Goal: Task Accomplishment & Management: Manage account settings

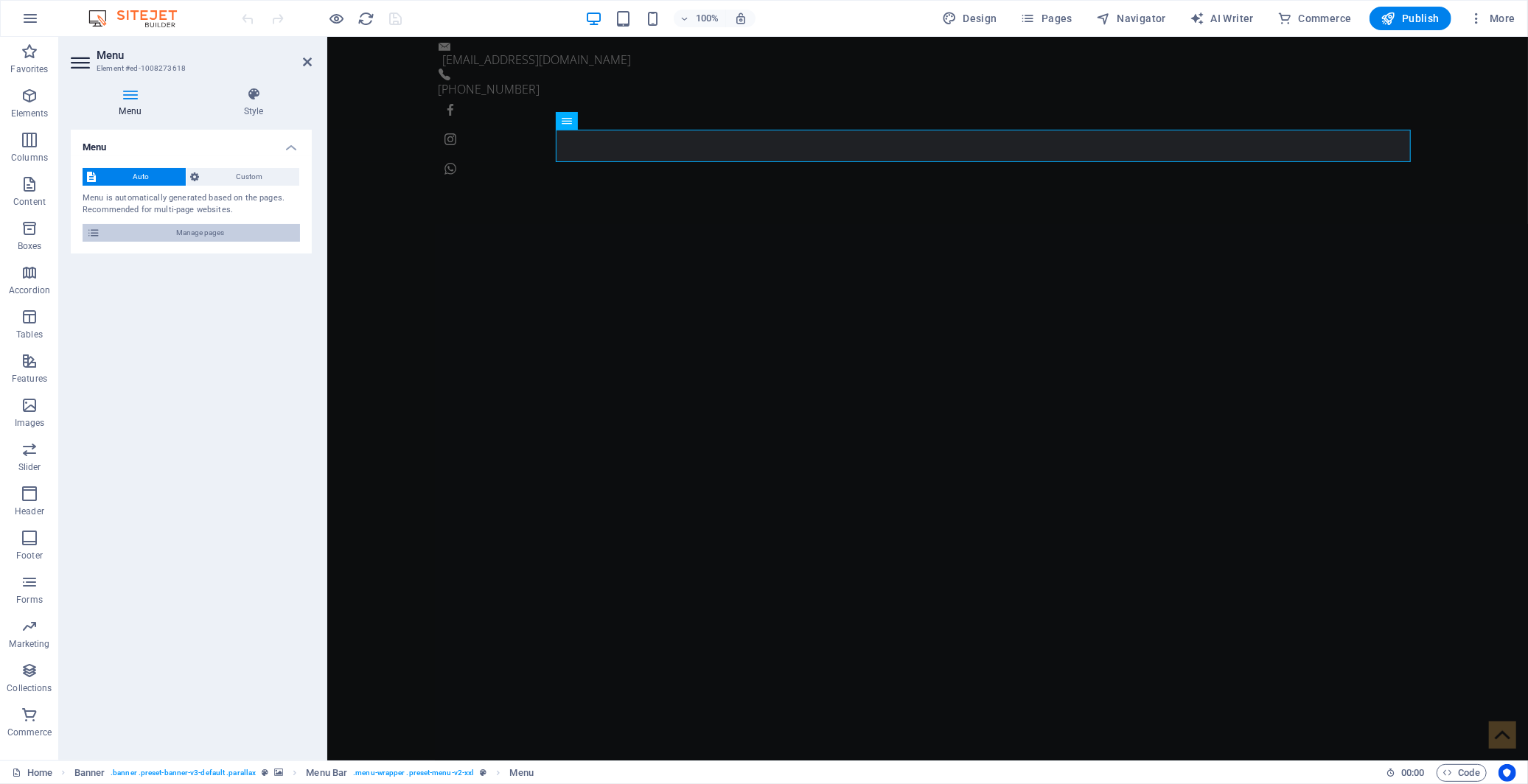
click at [236, 230] on span "Manage pages" at bounding box center [199, 233] width 191 height 17
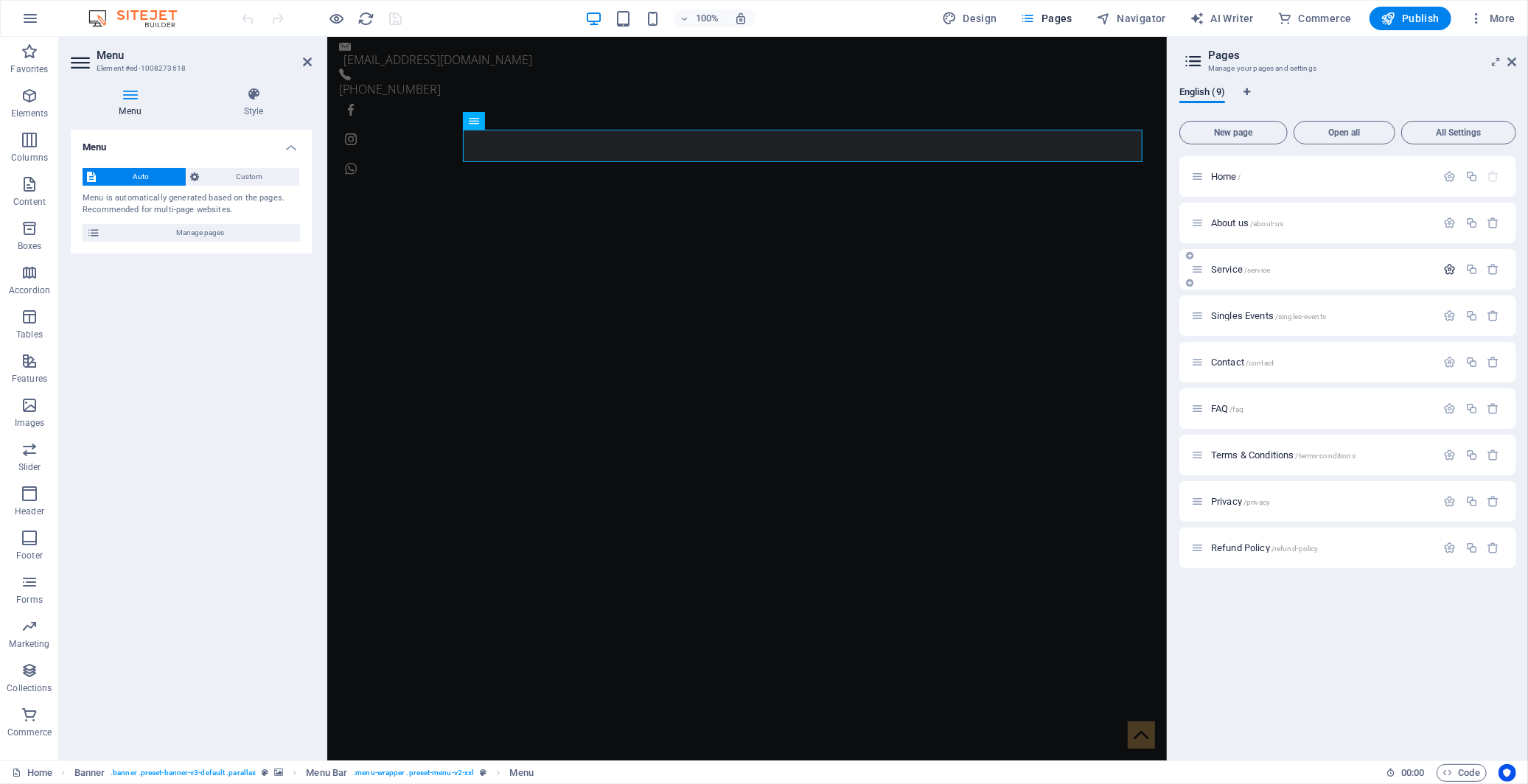
click at [1448, 267] on icon "button" at bounding box center [1449, 269] width 12 height 12
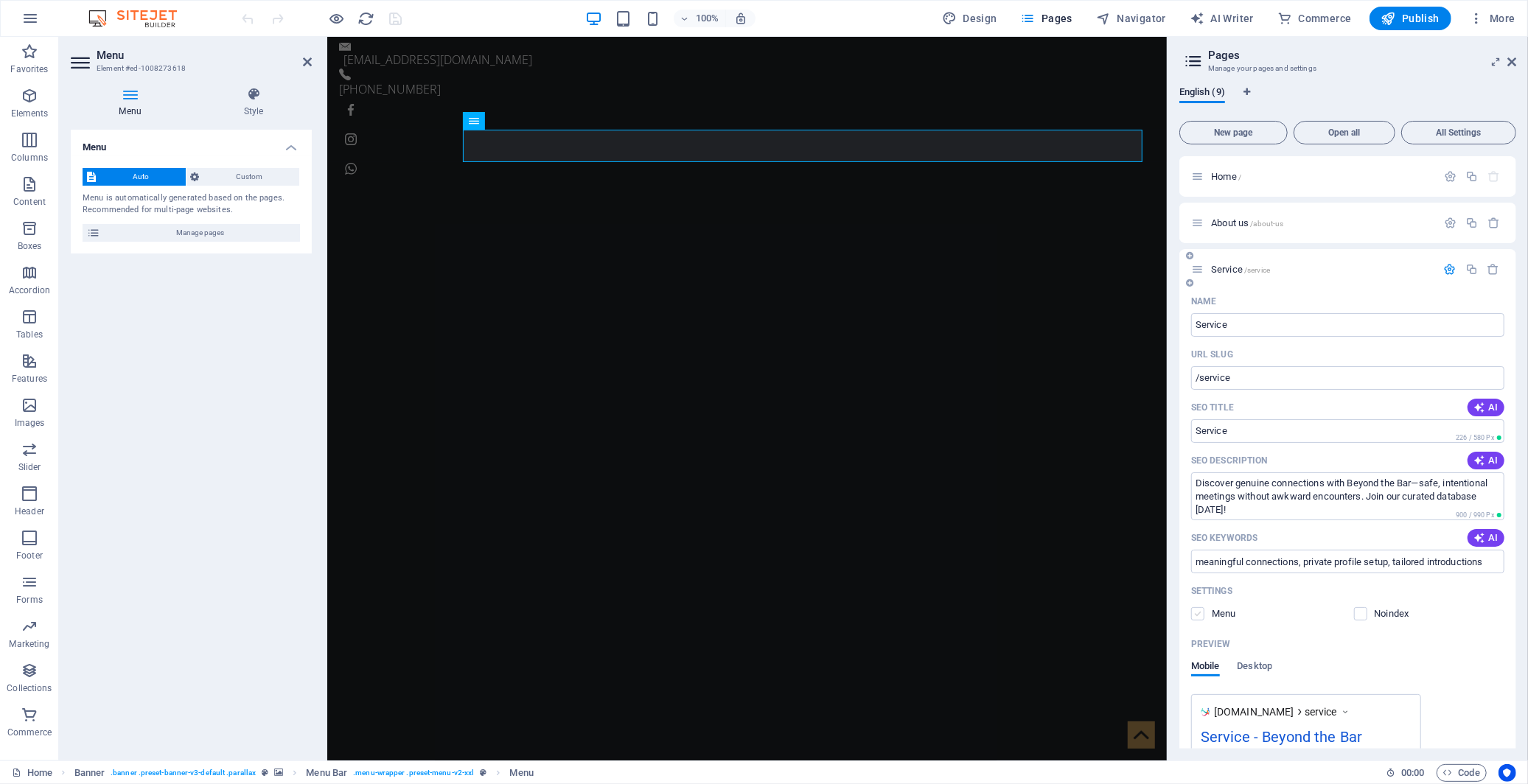
click at [1196, 616] on label at bounding box center [1198, 614] width 13 height 13
click at [0, 0] on input "checkbox" at bounding box center [0, 0] width 0 height 0
click at [392, 17] on icon "save" at bounding box center [396, 19] width 17 height 17
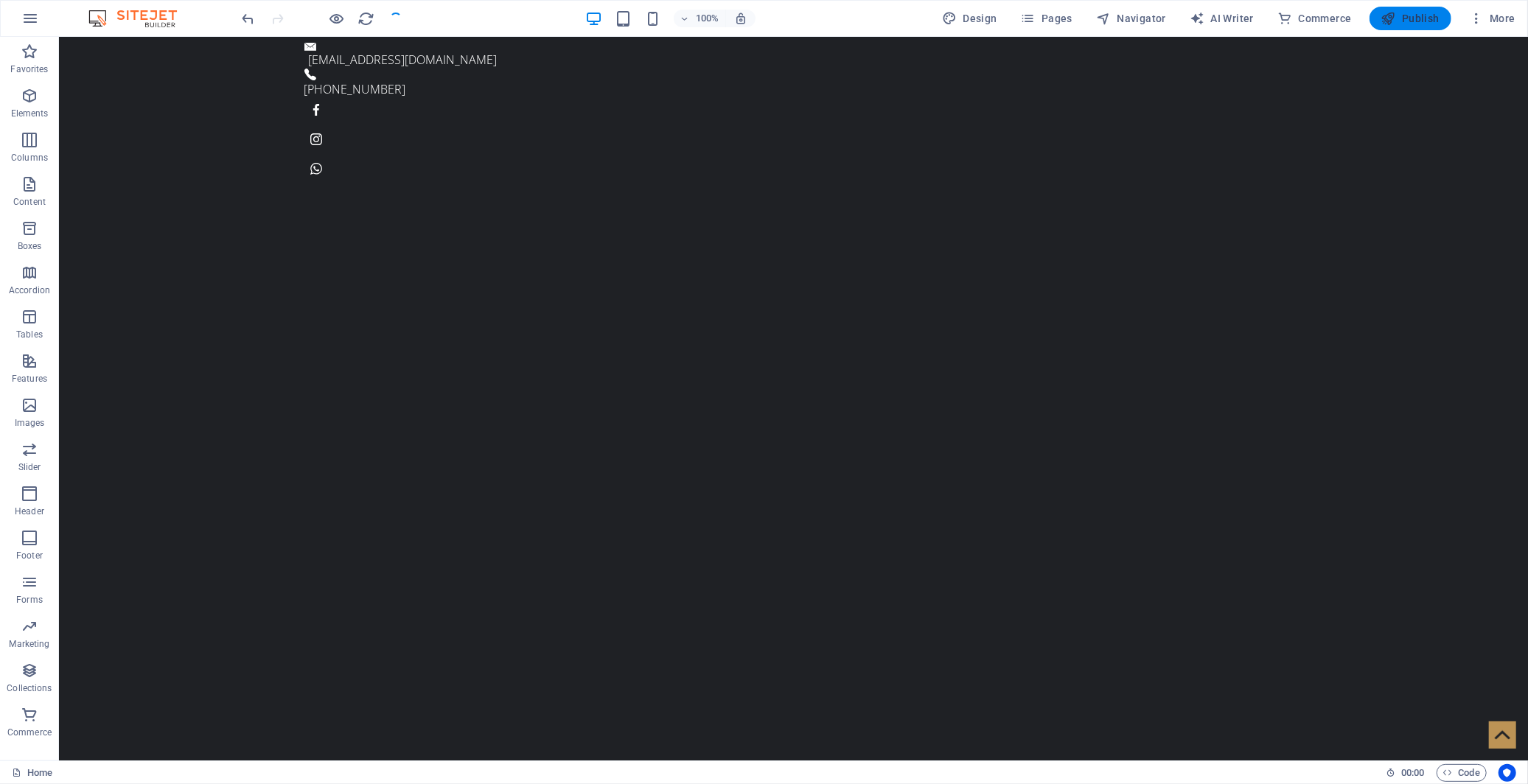
click at [1396, 23] on icon "button" at bounding box center [1387, 18] width 14 height 14
